Goal: Entertainment & Leisure: Consume media (video, audio)

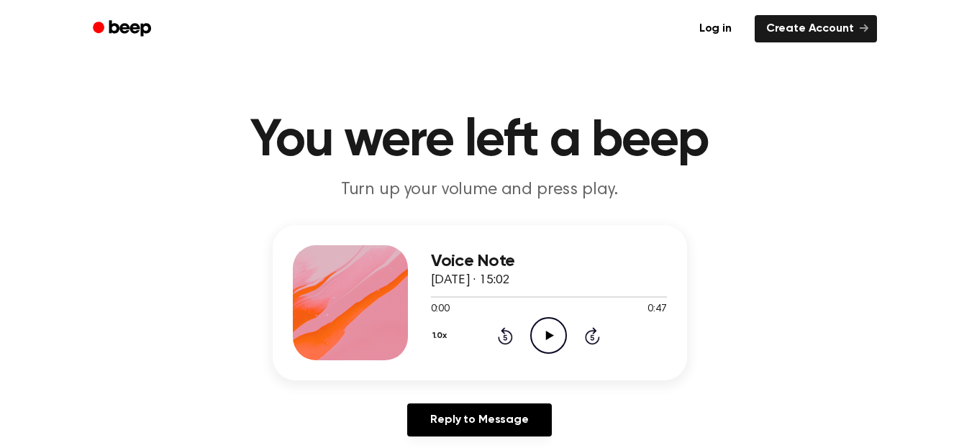
click at [547, 333] on icon at bounding box center [550, 335] width 8 height 9
click at [547, 333] on icon at bounding box center [548, 335] width 6 height 9
click at [530, 299] on span at bounding box center [531, 297] width 12 height 12
click at [550, 345] on icon "Play Audio" at bounding box center [548, 335] width 37 height 37
click at [550, 345] on icon "Pause Audio" at bounding box center [548, 335] width 37 height 37
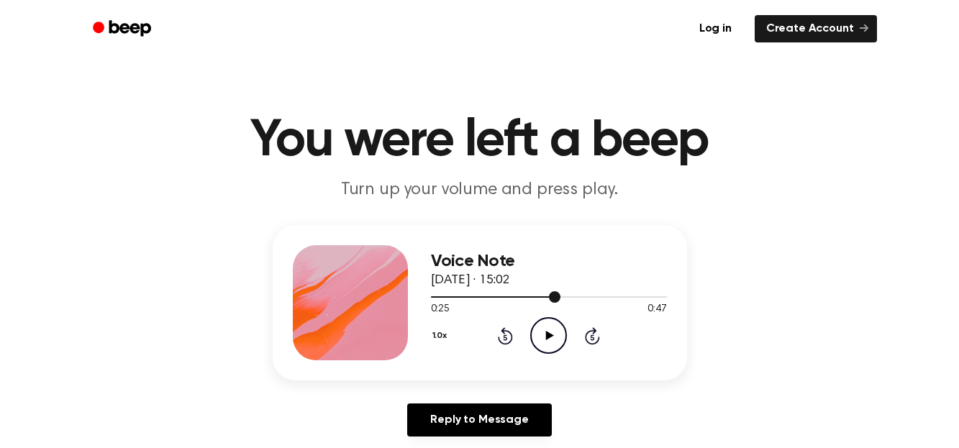
click at [516, 294] on div at bounding box center [549, 297] width 236 height 12
click at [549, 339] on icon "Play Audio" at bounding box center [548, 335] width 37 height 37
click at [549, 339] on icon at bounding box center [548, 335] width 6 height 9
click at [510, 295] on div at bounding box center [549, 297] width 236 height 12
click at [550, 344] on icon "Play Audio" at bounding box center [548, 335] width 37 height 37
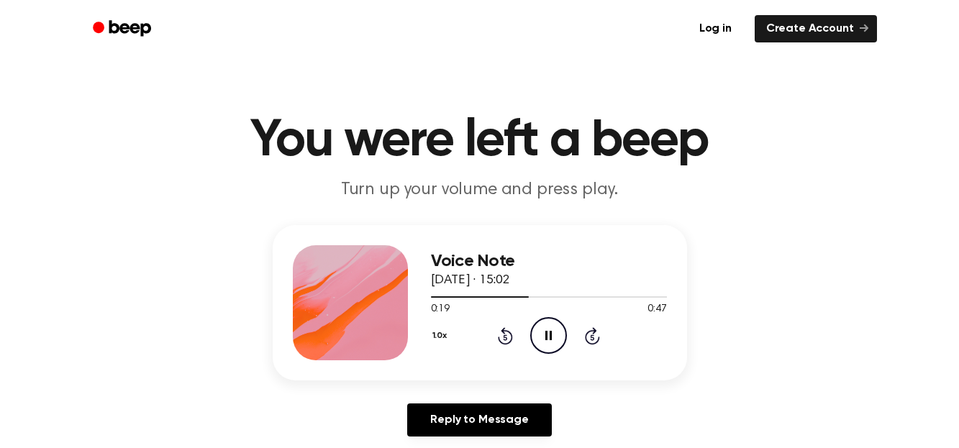
click at [550, 344] on icon "Pause Audio" at bounding box center [548, 335] width 37 height 37
click at [550, 344] on icon "Play Audio" at bounding box center [548, 335] width 37 height 37
click at [550, 344] on icon "Pause Audio" at bounding box center [548, 335] width 37 height 37
click at [468, 294] on div at bounding box center [549, 297] width 236 height 12
click at [542, 334] on icon "Play Audio" at bounding box center [548, 335] width 37 height 37
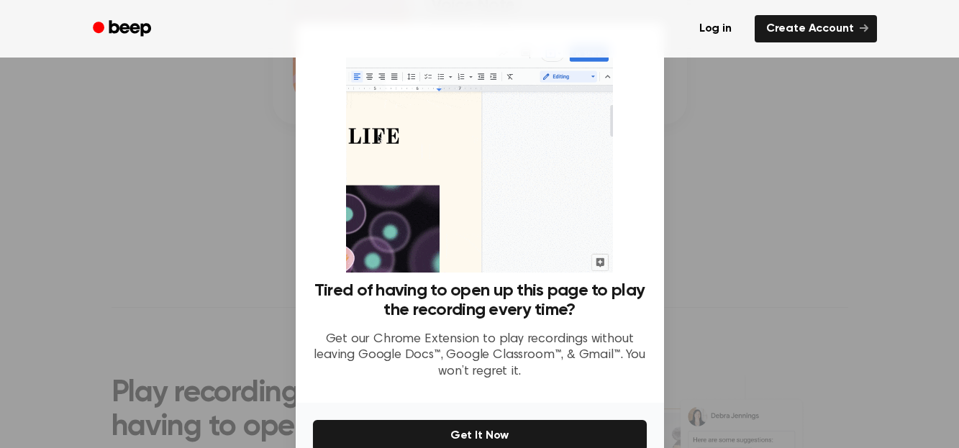
scroll to position [259, 0]
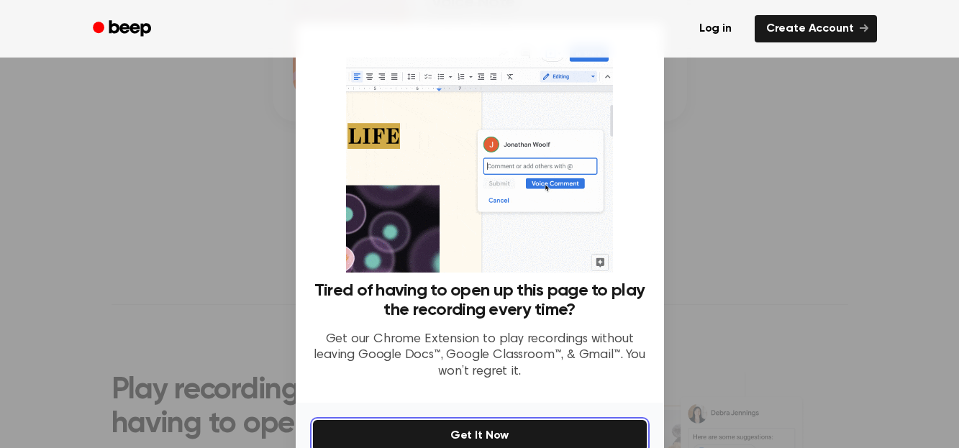
click at [528, 430] on button "Get It Now" at bounding box center [480, 436] width 334 height 32
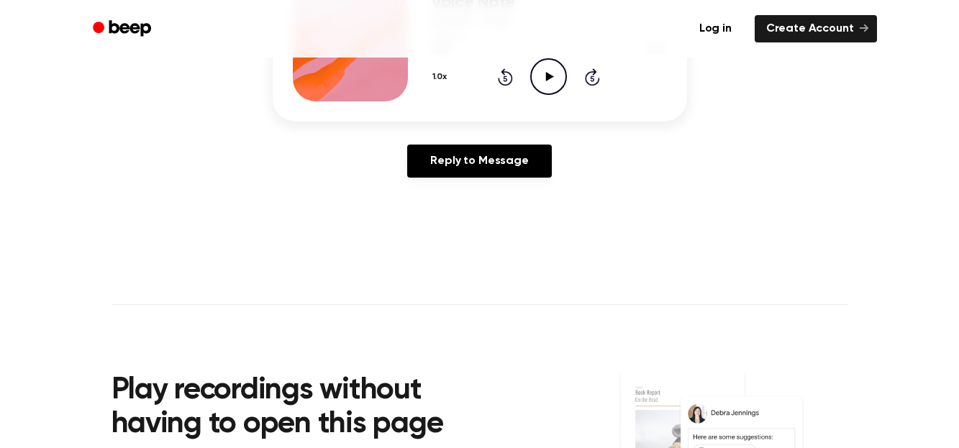
click at [548, 82] on icon "Play Audio" at bounding box center [548, 76] width 37 height 37
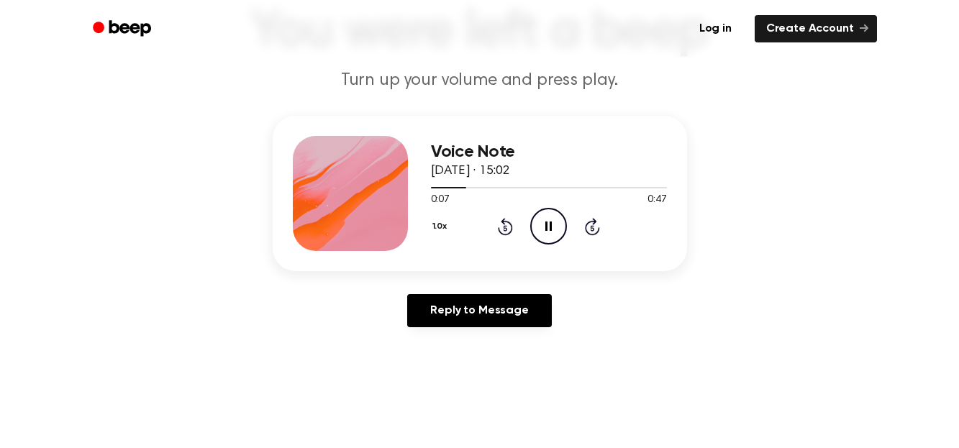
scroll to position [99, 0]
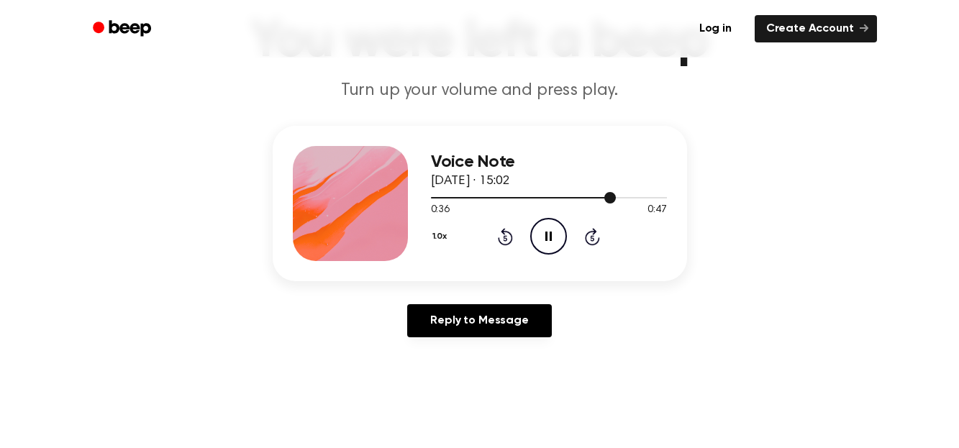
click at [497, 201] on div at bounding box center [549, 197] width 236 height 12
click at [497, 199] on div at bounding box center [549, 197] width 236 height 12
click at [546, 231] on icon "Pause Audio" at bounding box center [548, 236] width 37 height 37
click at [539, 229] on icon "Play Audio" at bounding box center [548, 236] width 37 height 37
click at [481, 198] on div at bounding box center [549, 197] width 236 height 1
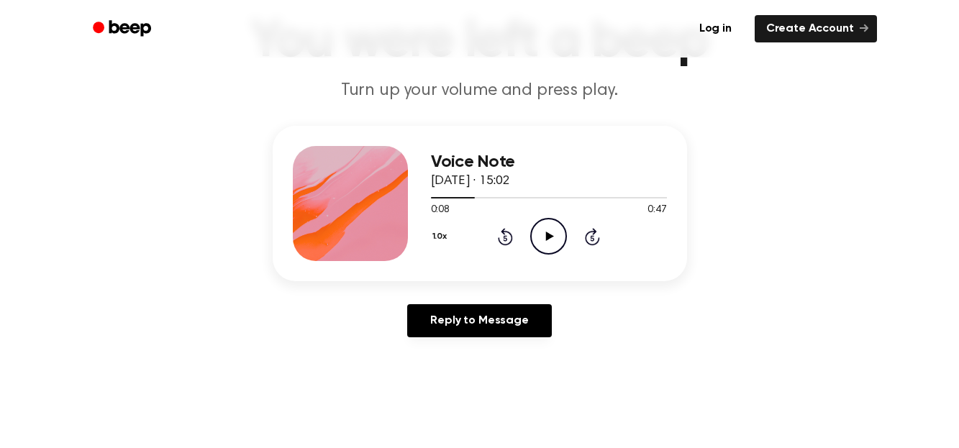
click at [546, 237] on icon at bounding box center [550, 236] width 8 height 9
click at [437, 199] on div at bounding box center [549, 197] width 236 height 12
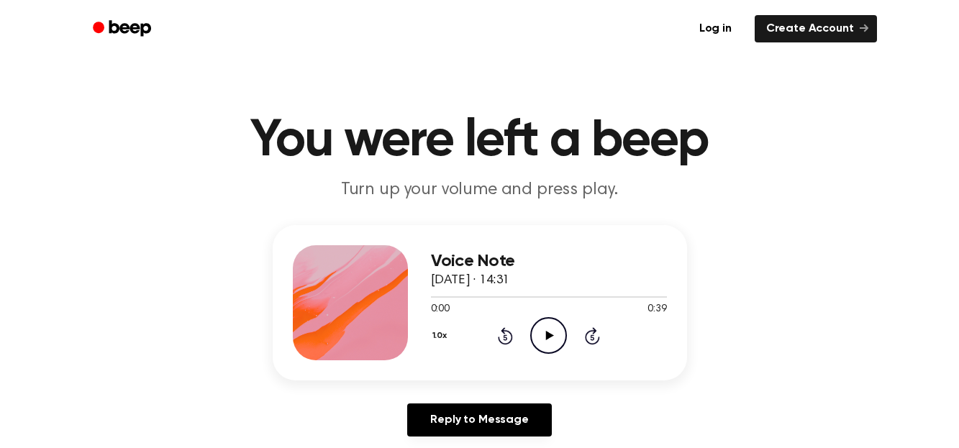
click at [553, 329] on icon "Play Audio" at bounding box center [548, 335] width 37 height 37
click at [544, 342] on icon "Pause Audio" at bounding box center [548, 335] width 37 height 37
click at [448, 296] on div at bounding box center [481, 296] width 100 height 1
click at [540, 330] on icon "Play Audio" at bounding box center [548, 335] width 37 height 37
